Goal: Navigation & Orientation: Find specific page/section

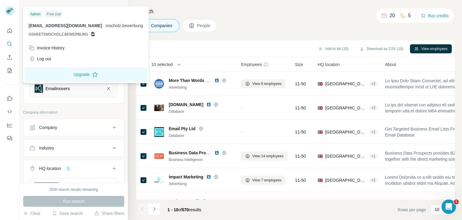
click at [8, 10] on icon at bounding box center [8, 11] width 5 height 3
click at [10, 32] on icon "Quick start" at bounding box center [10, 30] width 5 height 5
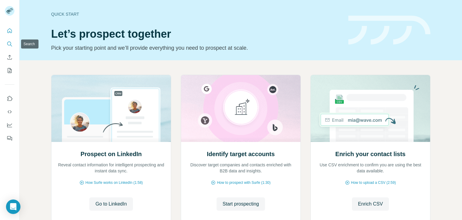
click at [10, 45] on icon "Search" at bounding box center [10, 44] width 6 height 6
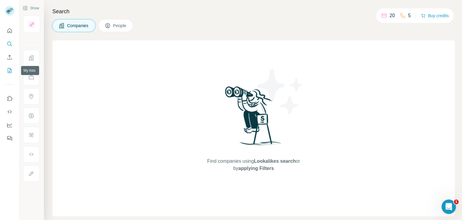
click at [8, 70] on icon "My lists" at bounding box center [10, 70] width 6 height 6
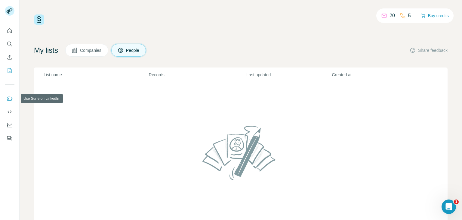
click at [8, 100] on icon "Use Surfe on LinkedIn" at bounding box center [10, 98] width 5 height 5
click at [8, 111] on icon "Use Surfe API" at bounding box center [10, 112] width 6 height 6
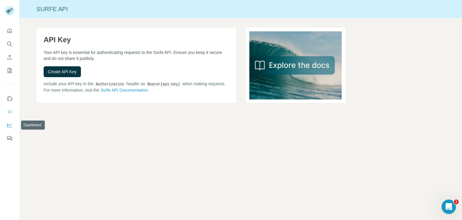
click at [9, 124] on icon "Dashboard" at bounding box center [10, 125] width 6 height 6
click at [11, 30] on icon "Quick start" at bounding box center [10, 31] width 6 height 6
